Goal: Book appointment/travel/reservation

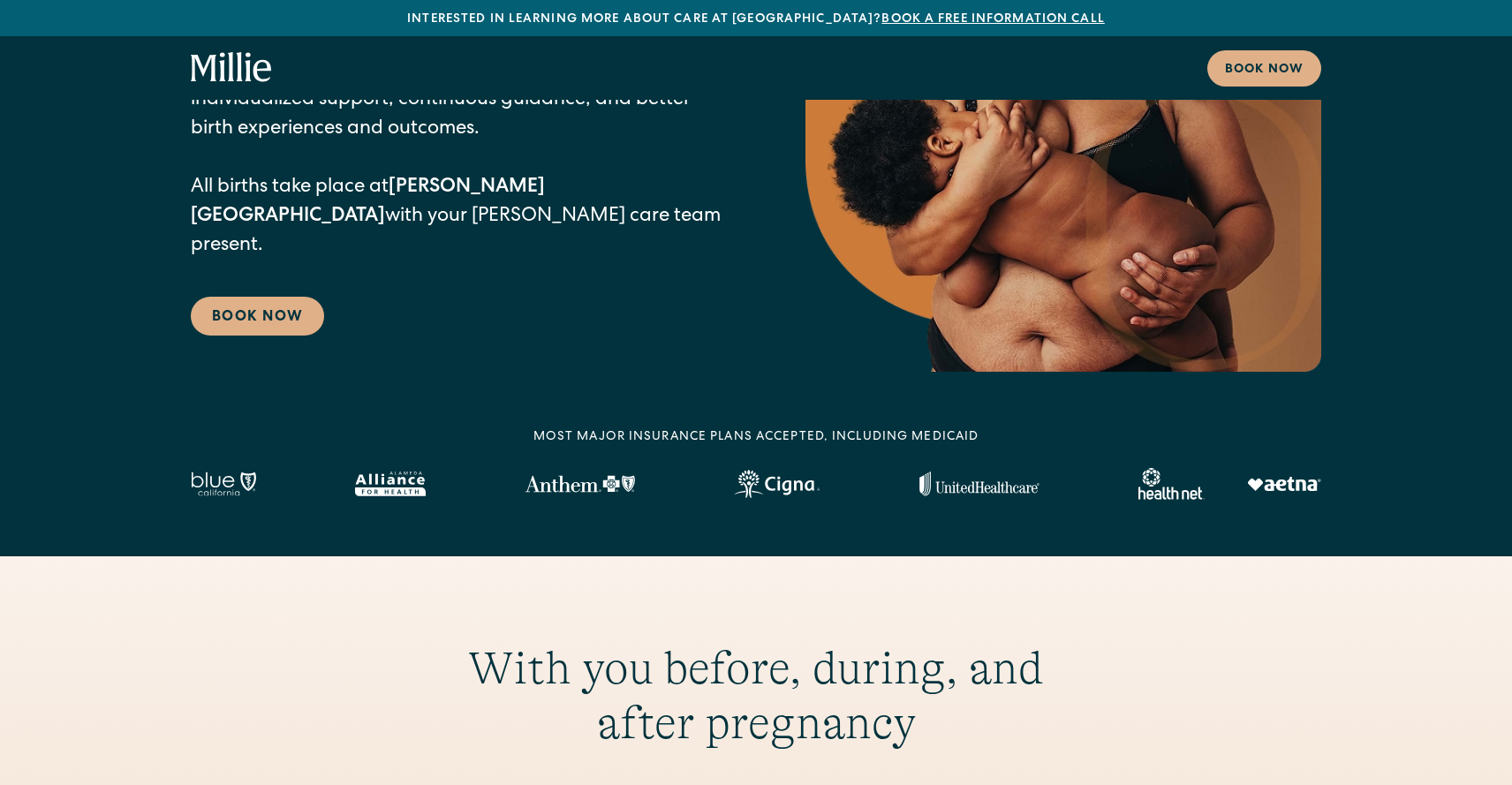
scroll to position [275, 0]
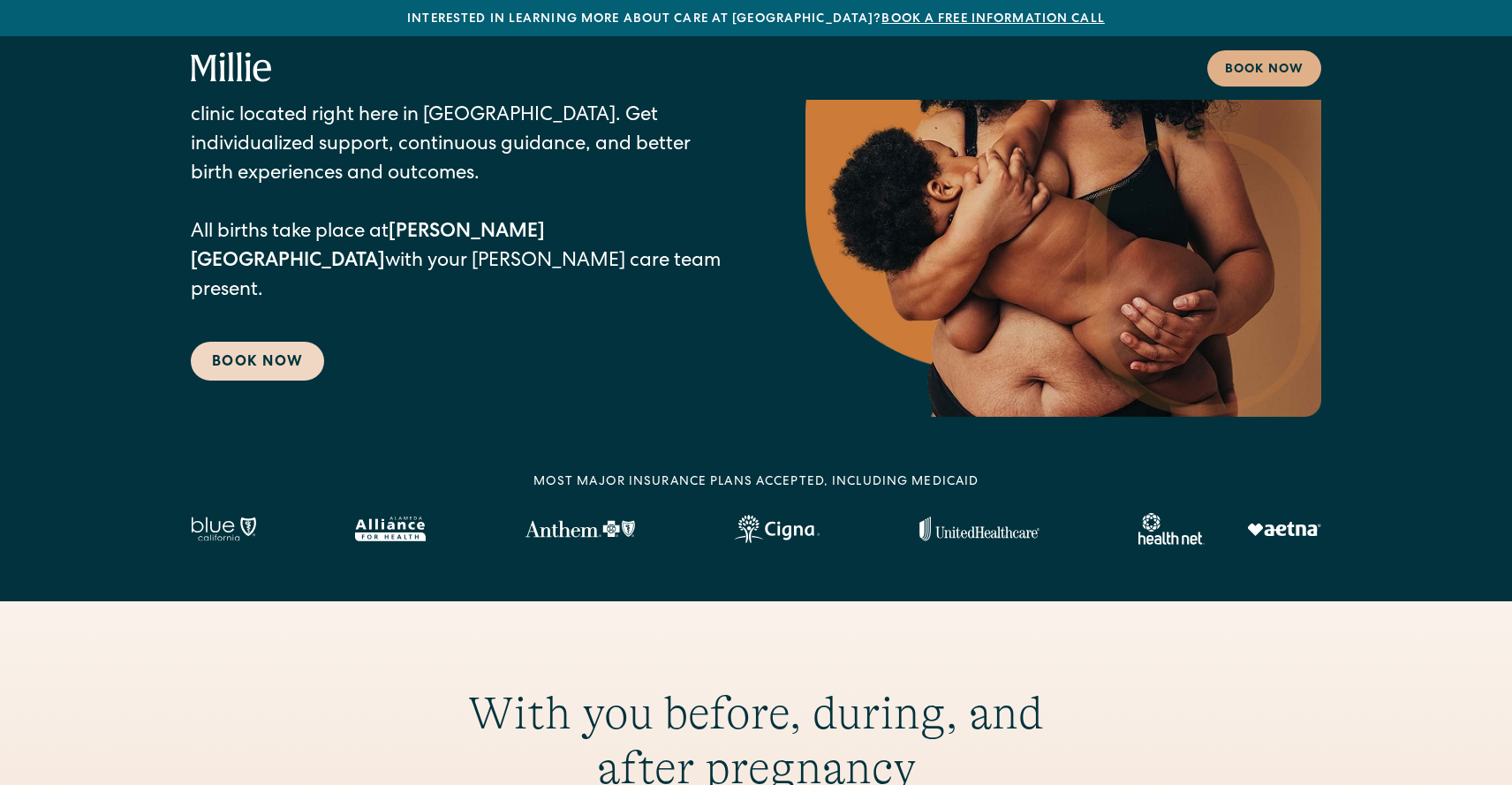
click at [243, 342] on link "Book Now" at bounding box center [257, 361] width 134 height 39
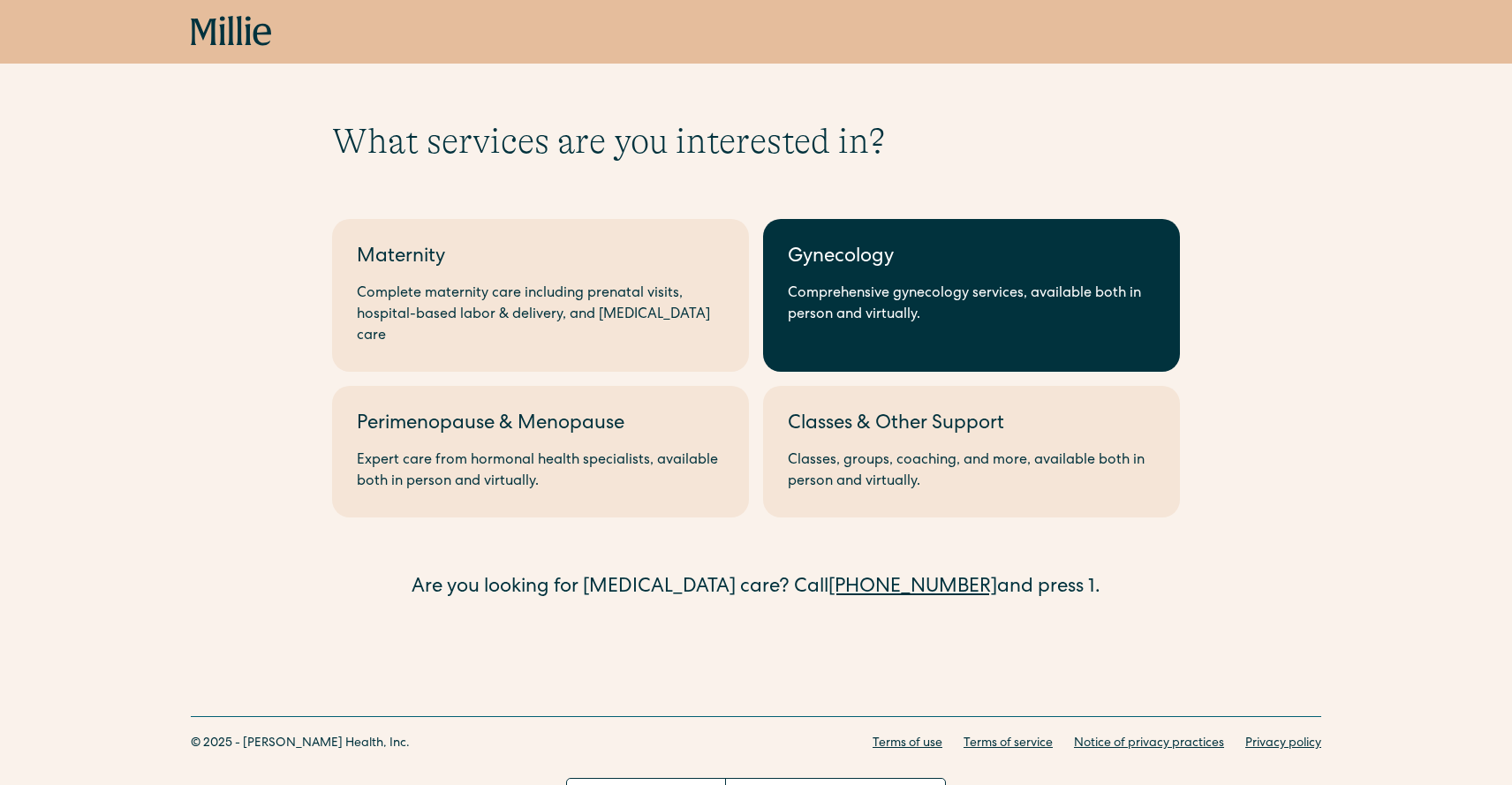
click at [877, 334] on link "Gynecology Comprehensive gynecology services, available both in person and virt…" at bounding box center [971, 296] width 416 height 153
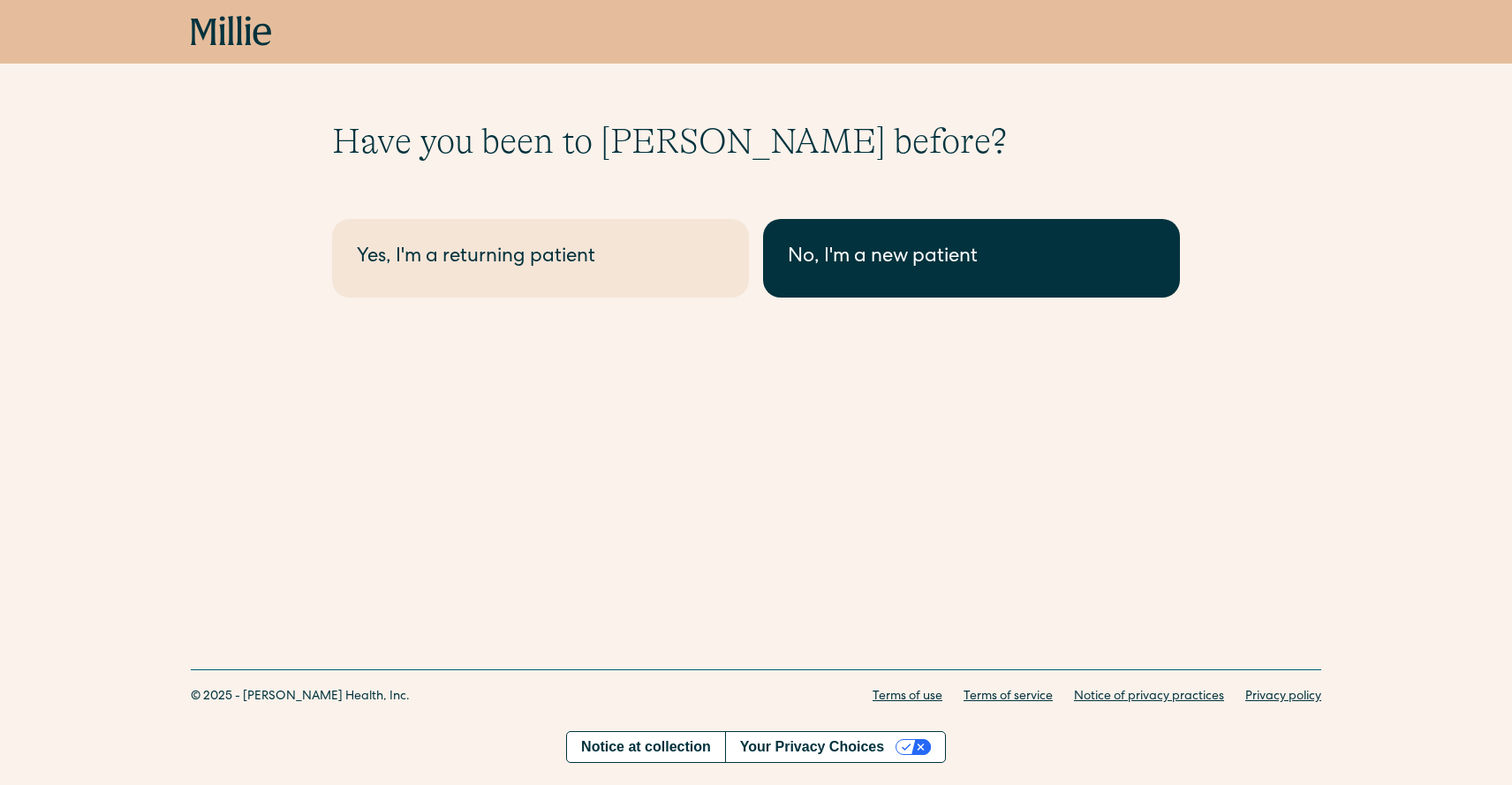
click at [891, 275] on link "No, I'm a new patient" at bounding box center [971, 258] width 416 height 78
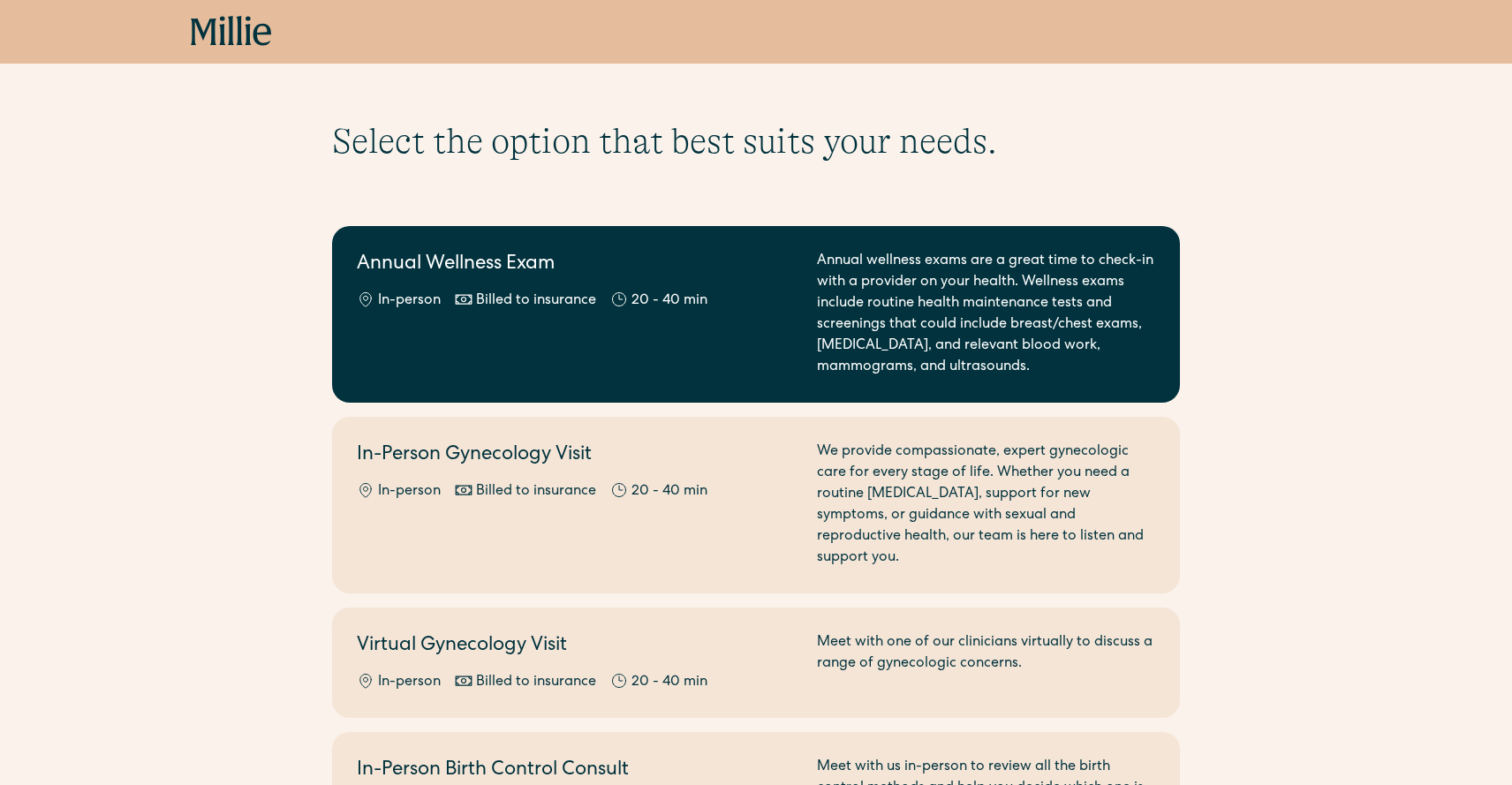
click at [1046, 385] on link "Annual Wellness Exam In-person Billed to insurance 20 - 40 min Annual wellness …" at bounding box center [756, 314] width 848 height 177
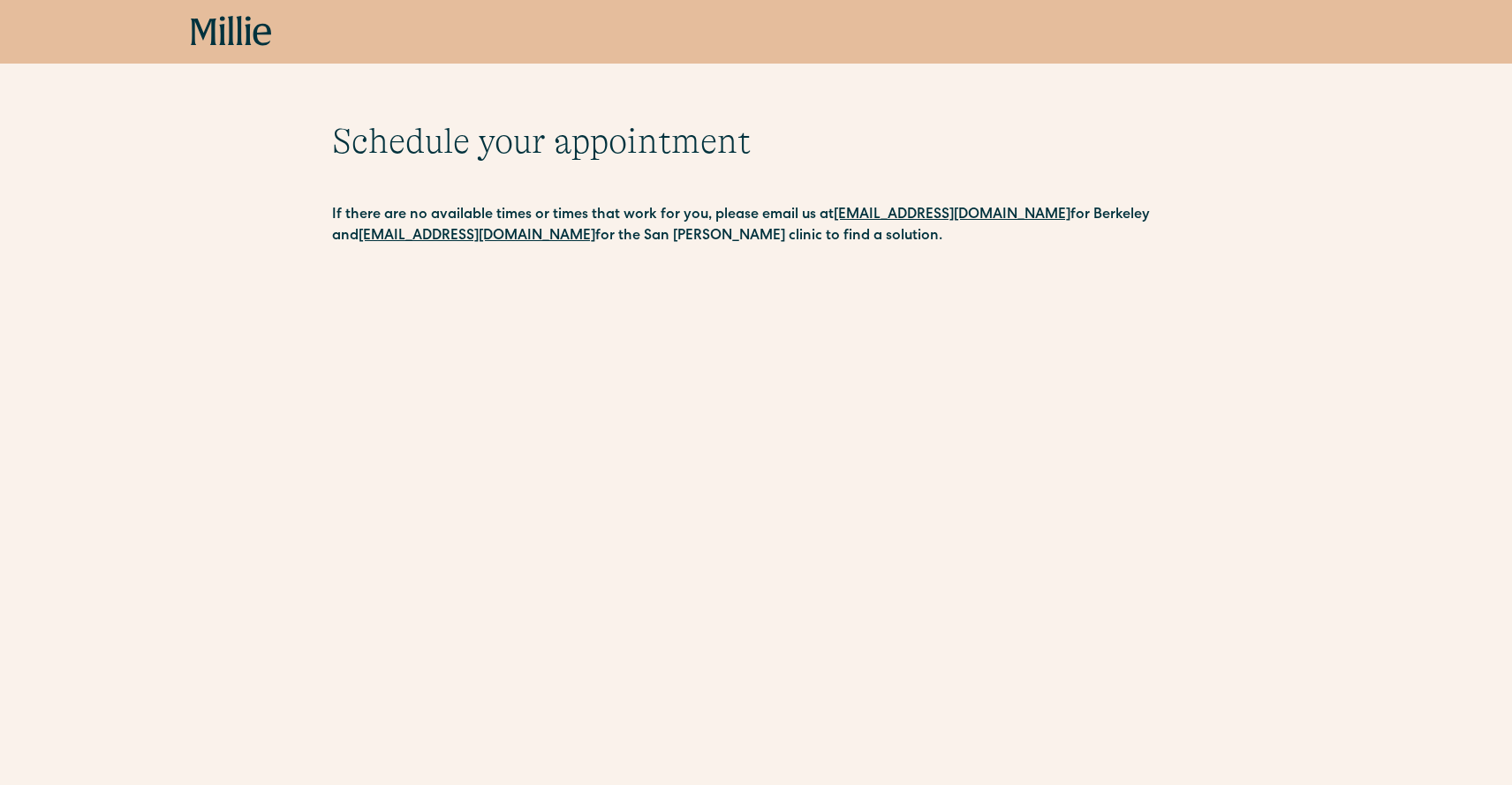
drag, startPoint x: 234, startPoint y: 34, endPoint x: 312, endPoint y: 16, distance: 80.0
click at [0, 0] on div "Book now" at bounding box center [756, 31] width 1512 height 64
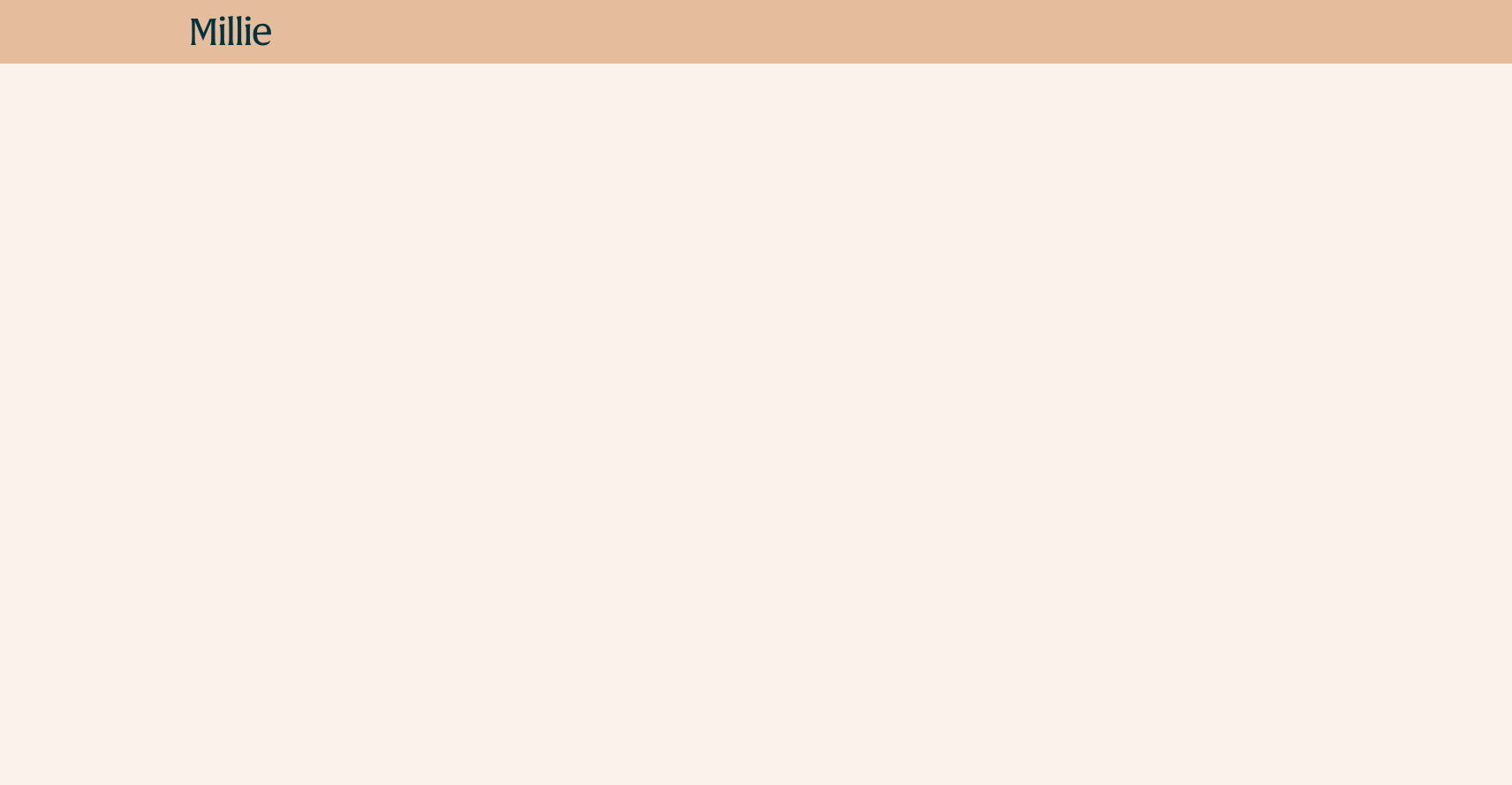
scroll to position [213, 0]
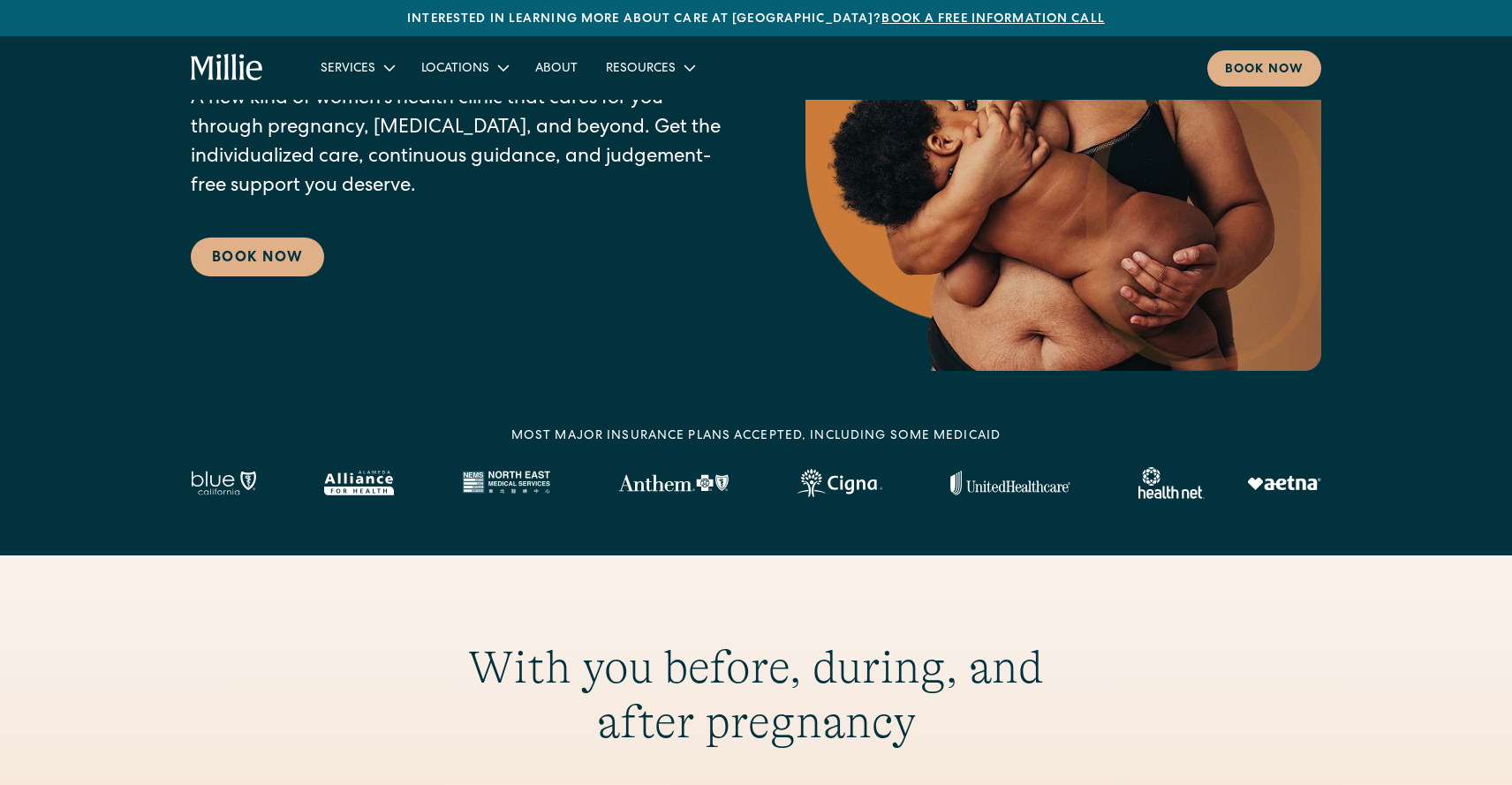
scroll to position [322, 0]
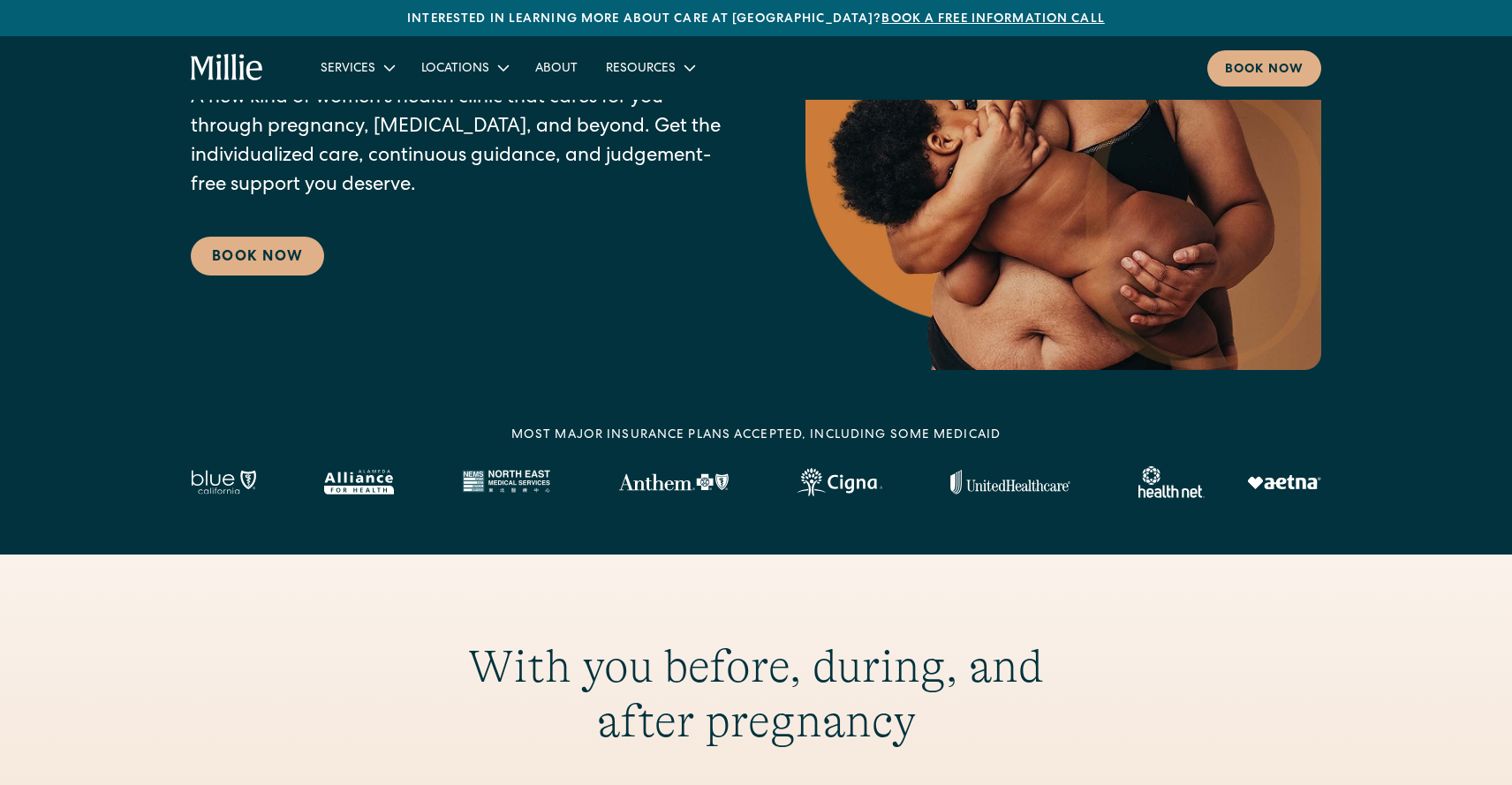
click at [978, 493] on img at bounding box center [1010, 482] width 120 height 25
click at [377, 487] on img at bounding box center [359, 482] width 70 height 25
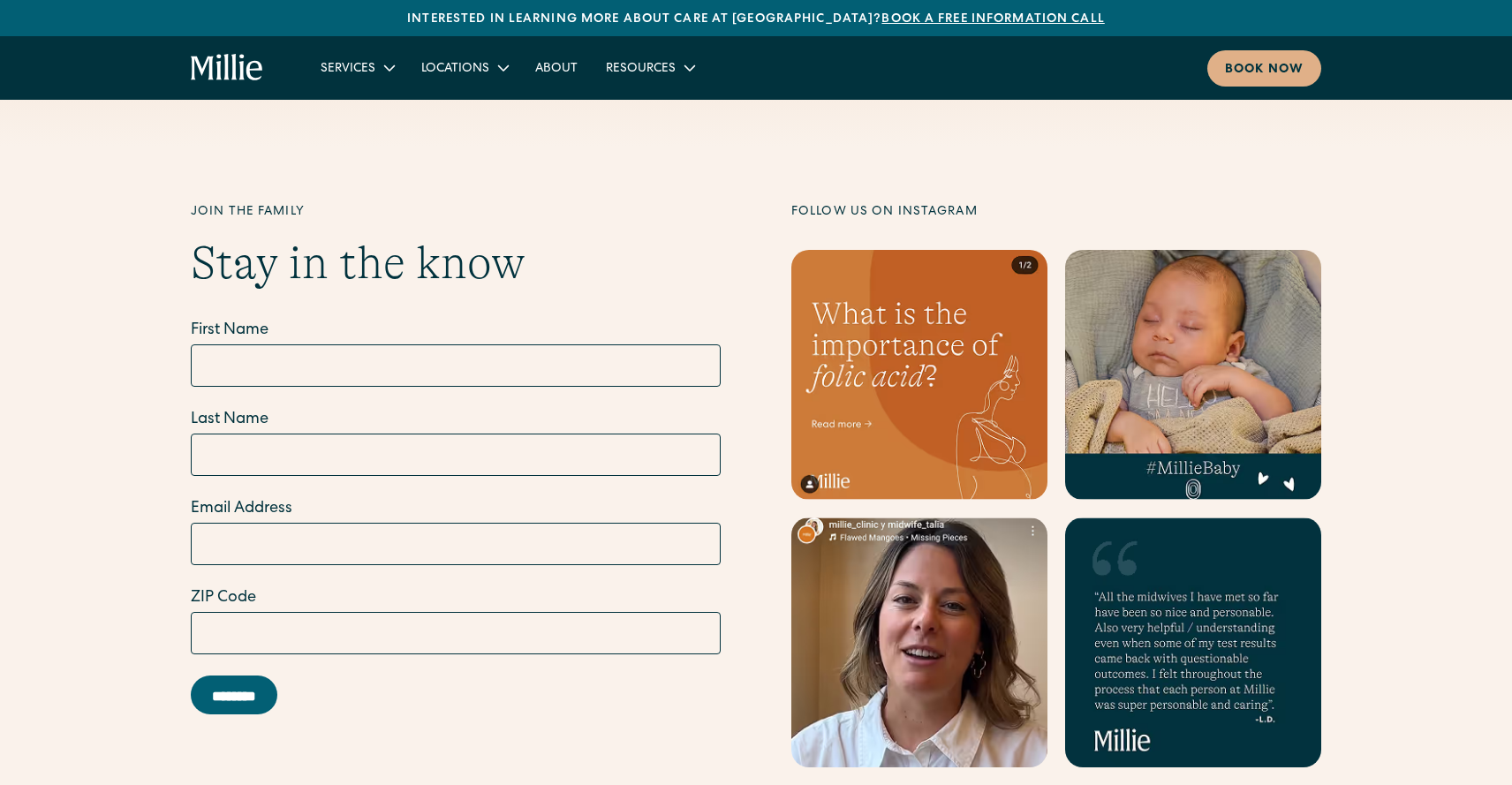
scroll to position [7240, 0]
